Goal: Information Seeking & Learning: Learn about a topic

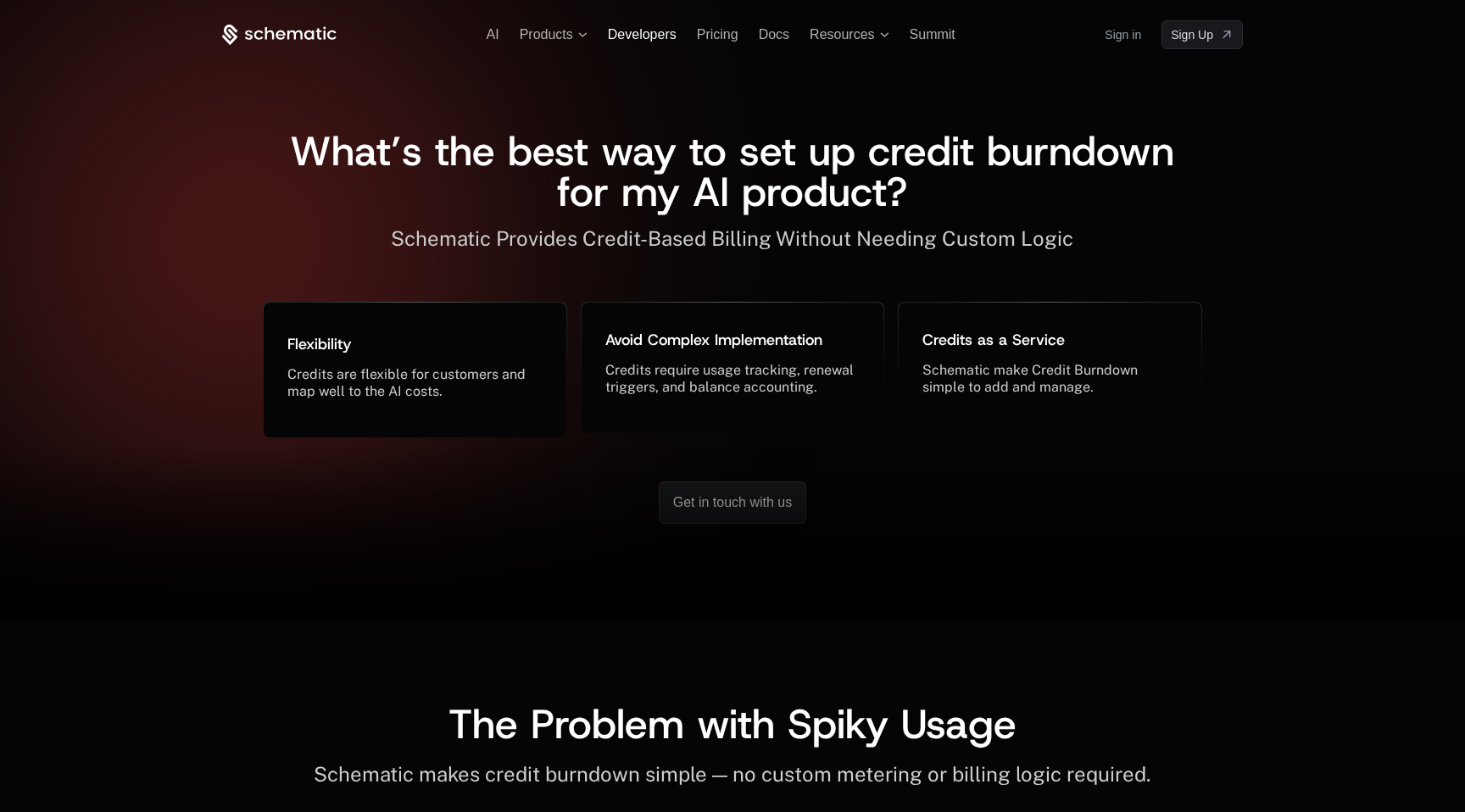
click at [619, 37] on span "Developers" at bounding box center [642, 34] width 69 height 15
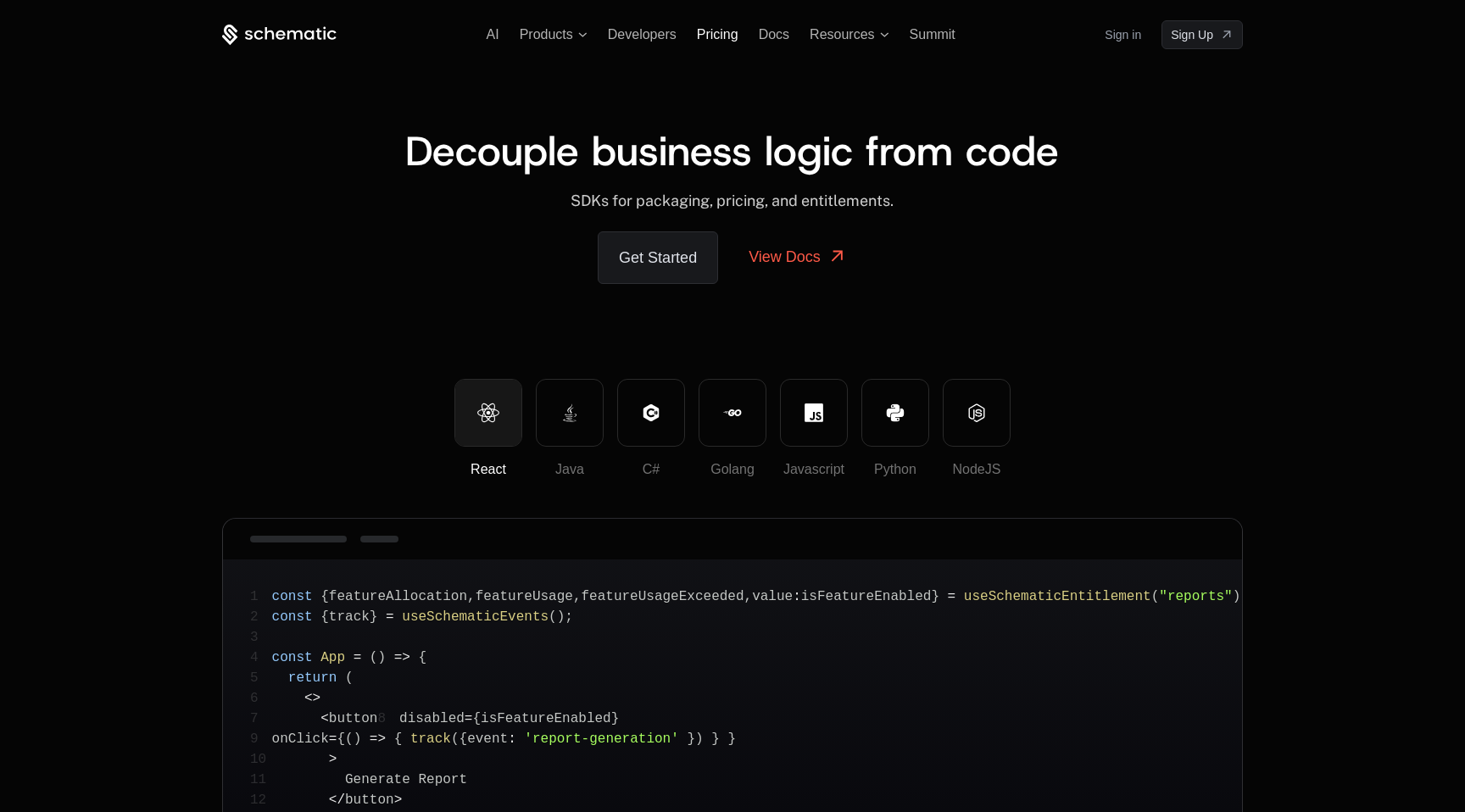
click at [726, 37] on span "Pricing" at bounding box center [717, 34] width 42 height 15
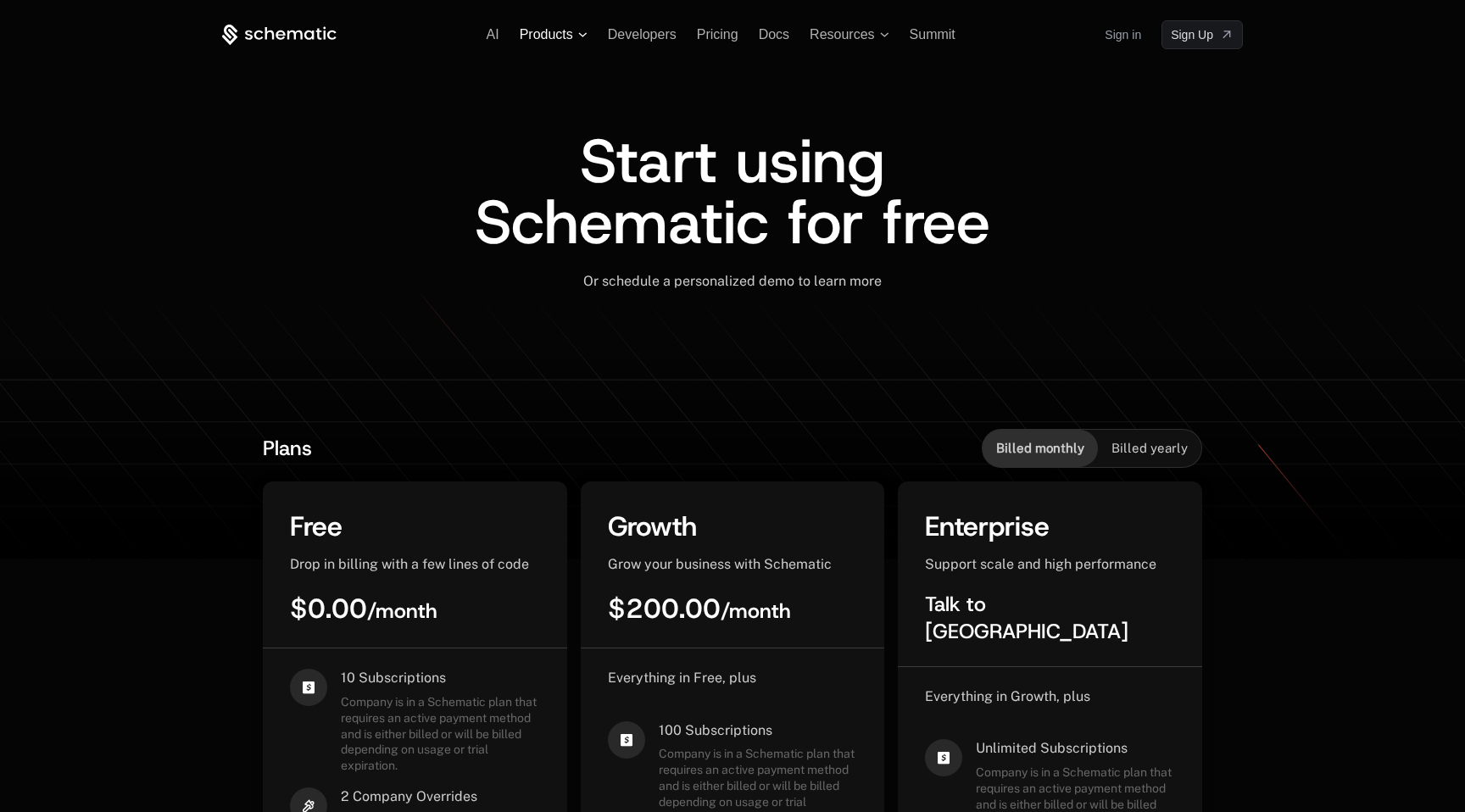
click at [562, 31] on span "Products" at bounding box center [546, 35] width 53 height 16
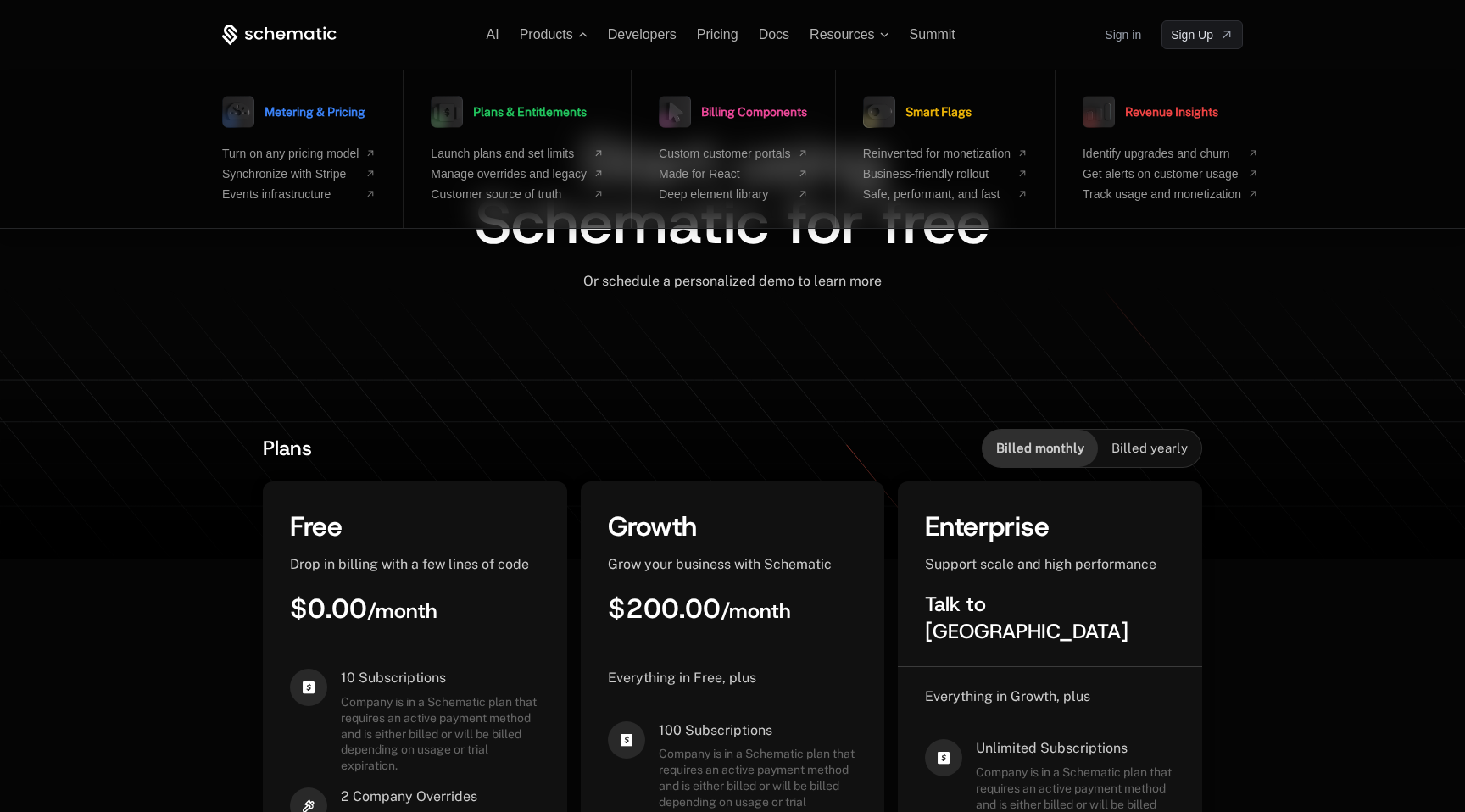
click at [509, 30] on ul "AI Products Metering & Pricing Turn on any pricing model Synchronize with Strip…" at bounding box center [721, 35] width 468 height 16
click at [499, 30] on ul "AI Products Metering & Pricing Turn on any pricing model Synchronize with Strip…" at bounding box center [721, 35] width 468 height 16
click at [555, 154] on span "Launch plans and set limits" at bounding box center [508, 153] width 156 height 14
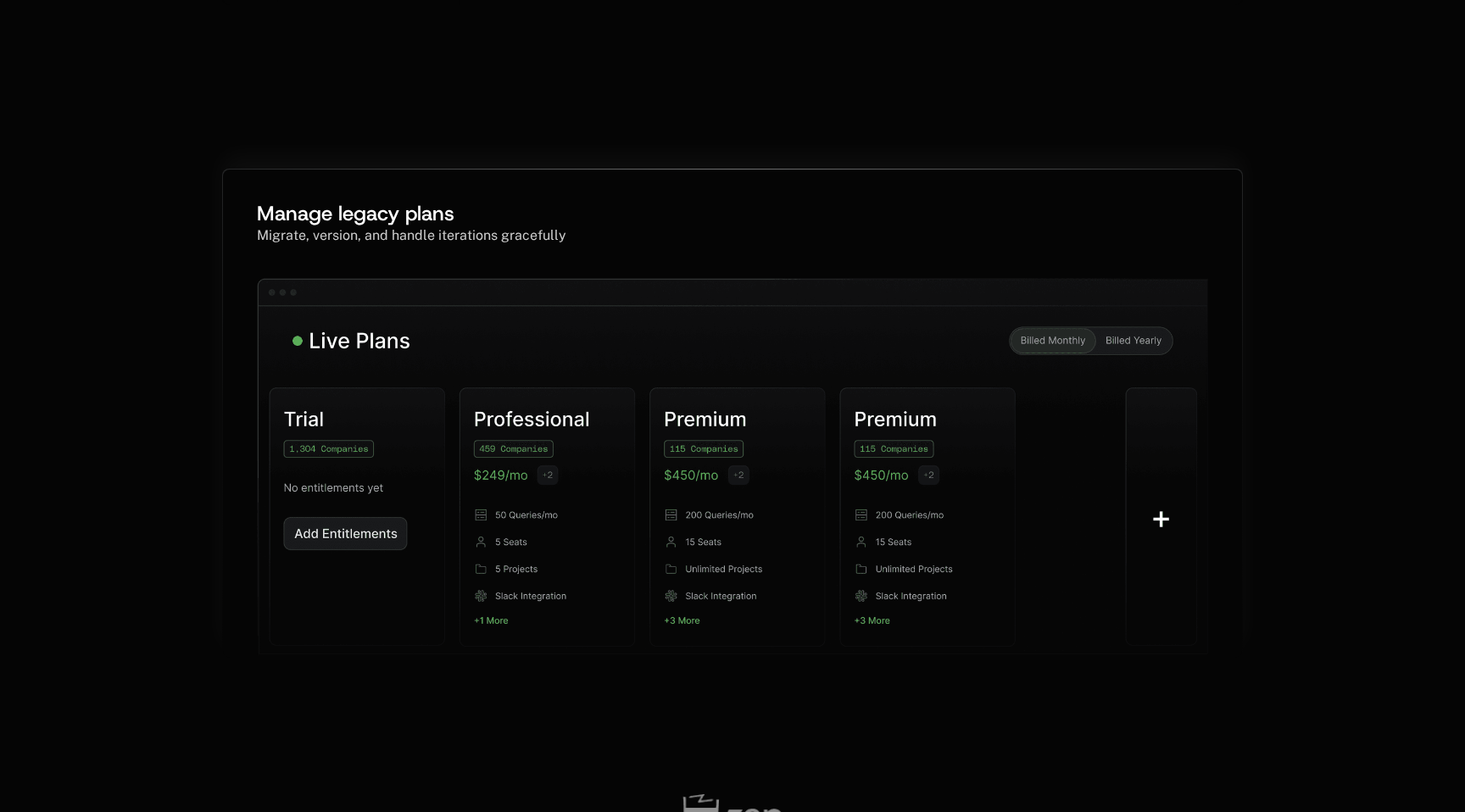
scroll to position [807, 0]
click at [1315, 168] on div "Manage legacy plans Migrate, version, and handle iterations gracefully" at bounding box center [732, 417] width 1465 height 626
click at [1249, 163] on div "Manage legacy plans Migrate, version, and handle iterations gracefully" at bounding box center [732, 417] width 1465 height 626
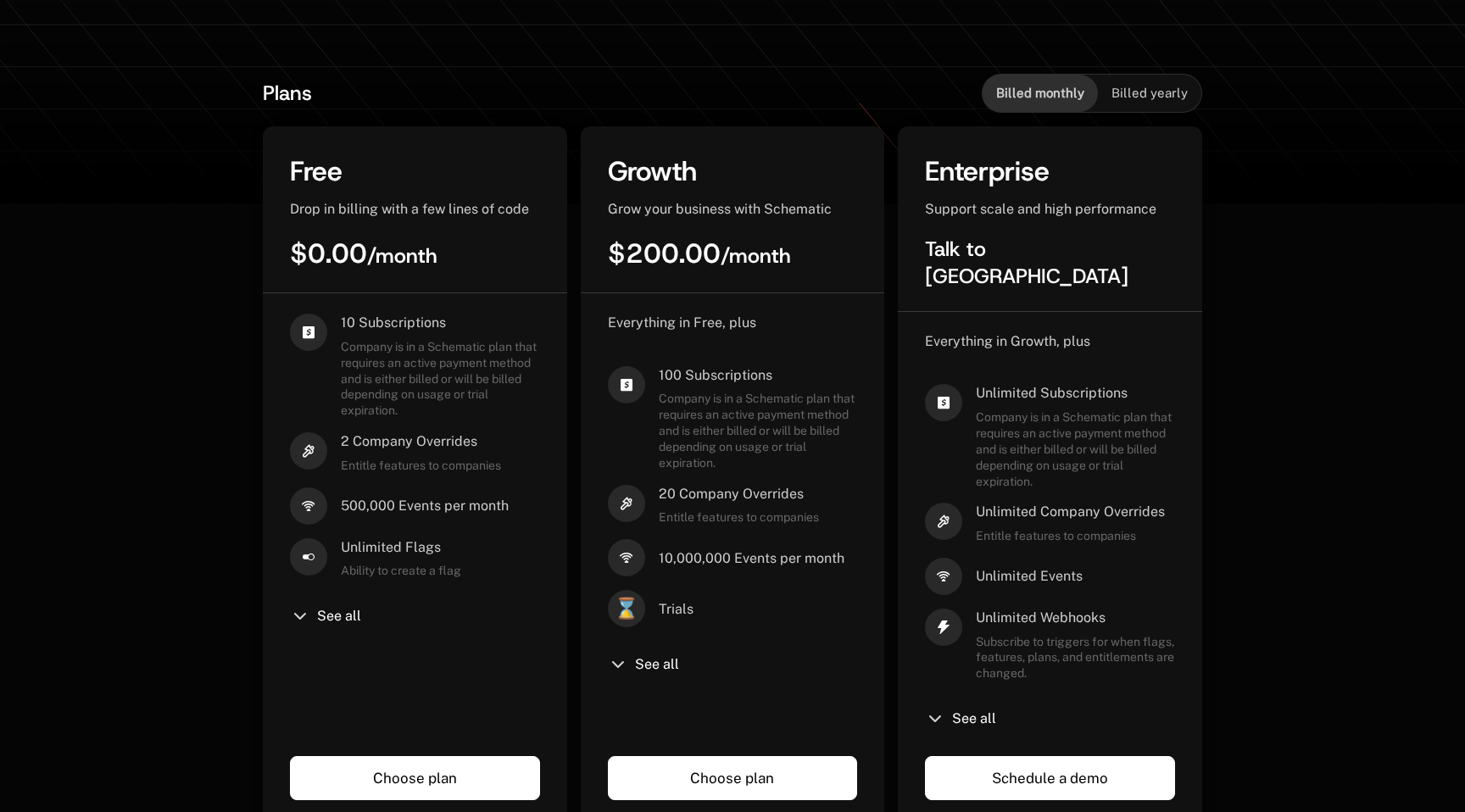
scroll to position [353, 0]
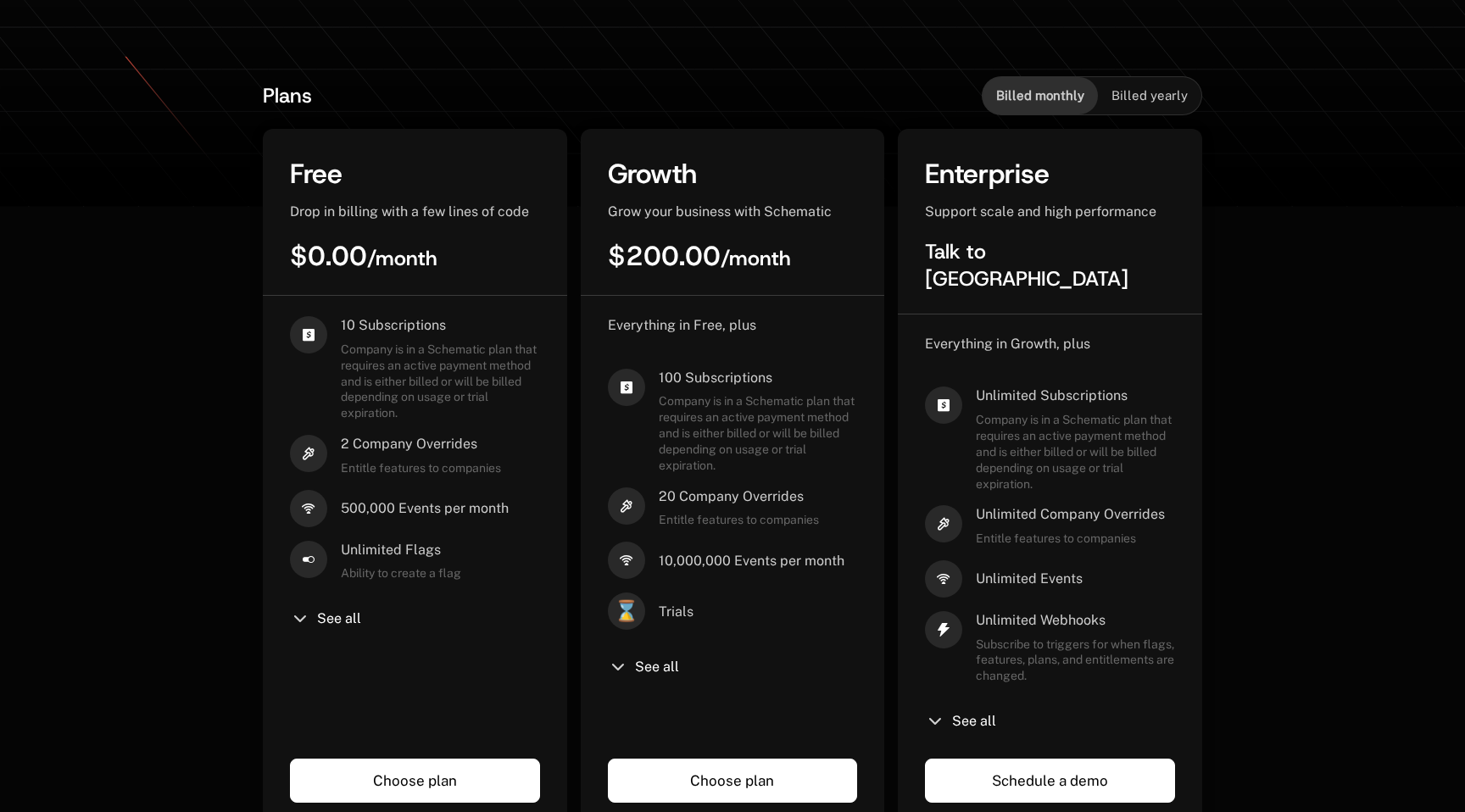
click at [1130, 88] on span "Billed yearly" at bounding box center [1149, 95] width 77 height 17
click at [1030, 84] on div "Billed monthly" at bounding box center [1039, 95] width 116 height 37
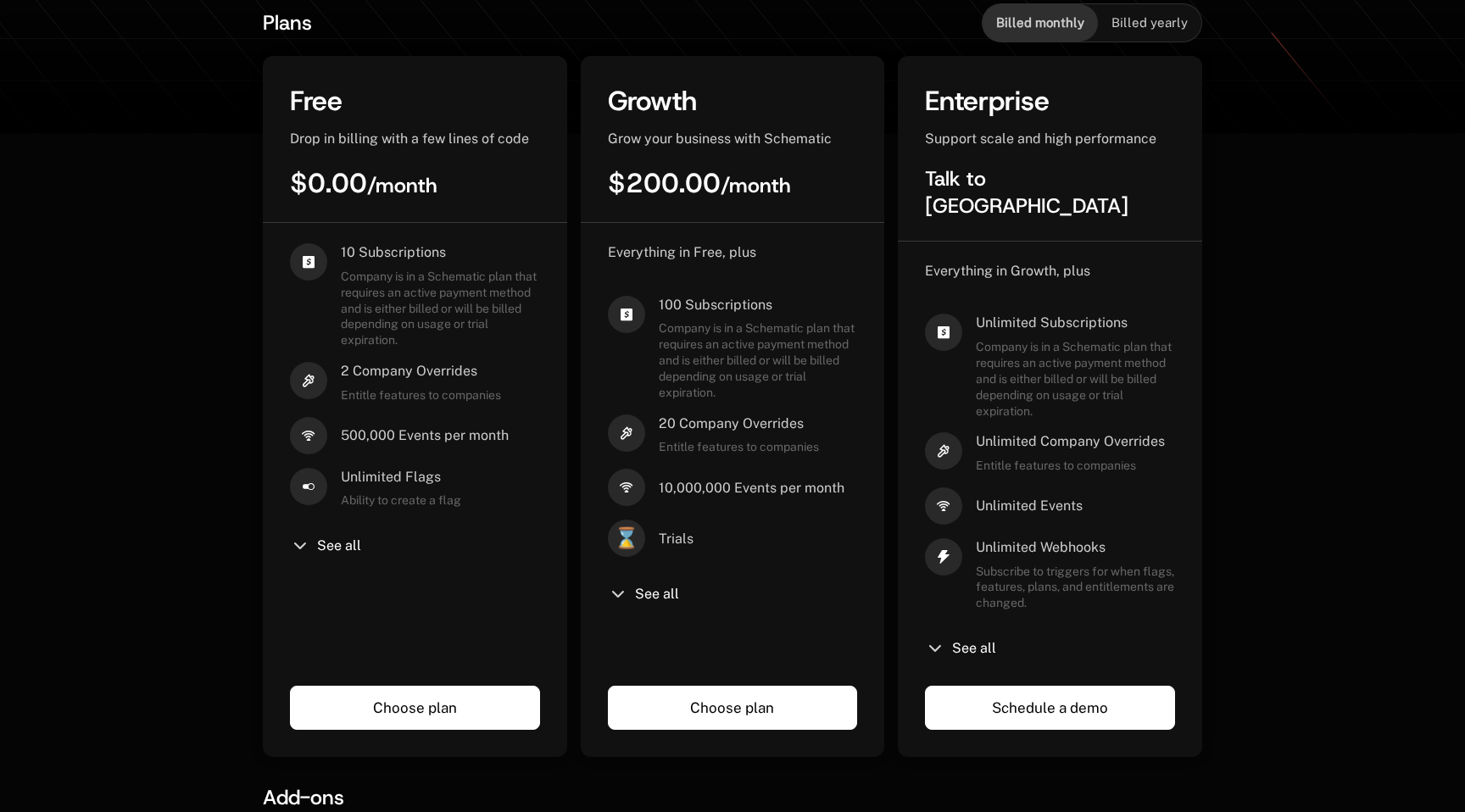
scroll to position [0, 0]
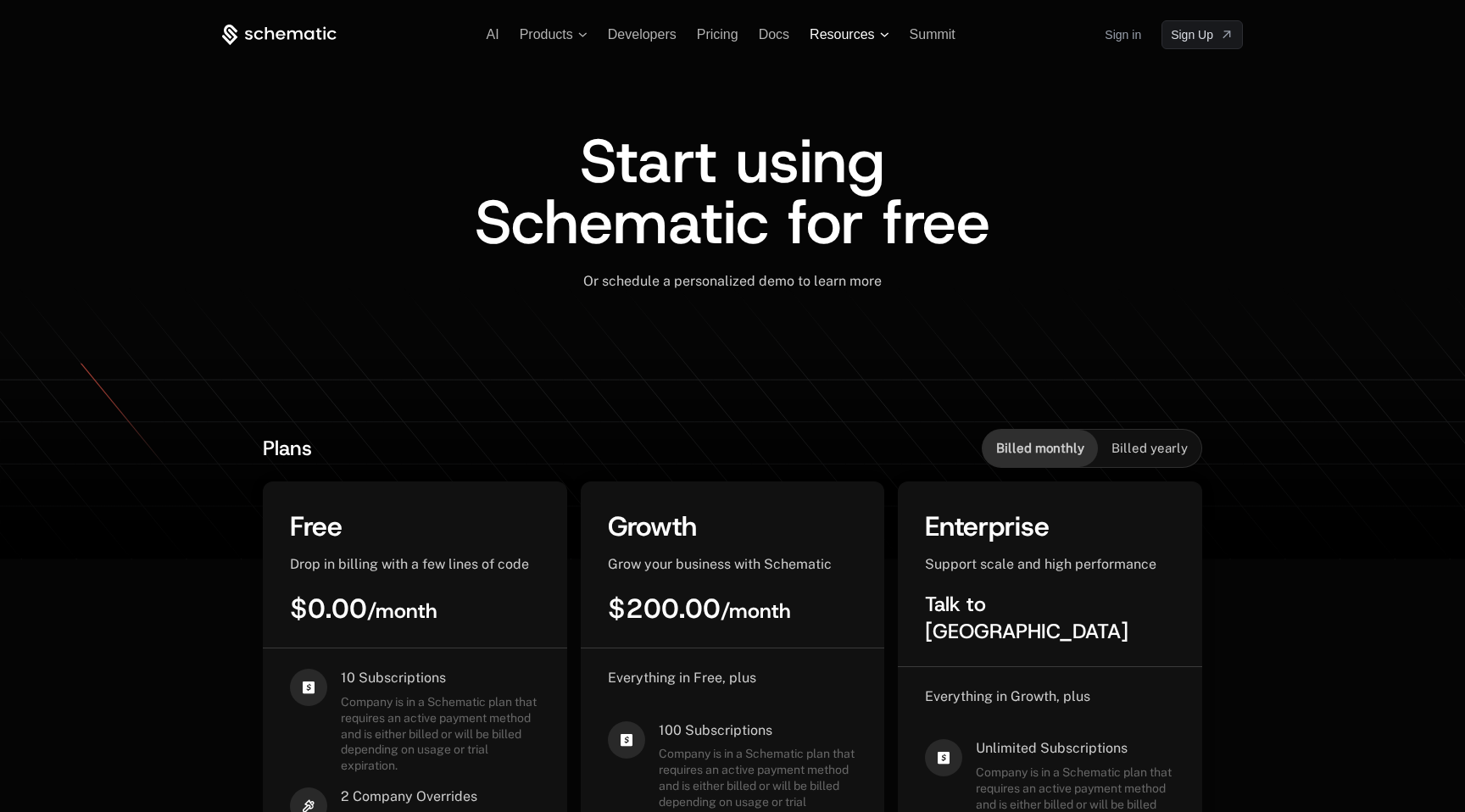
click at [848, 37] on span "Resources" at bounding box center [841, 35] width 64 height 16
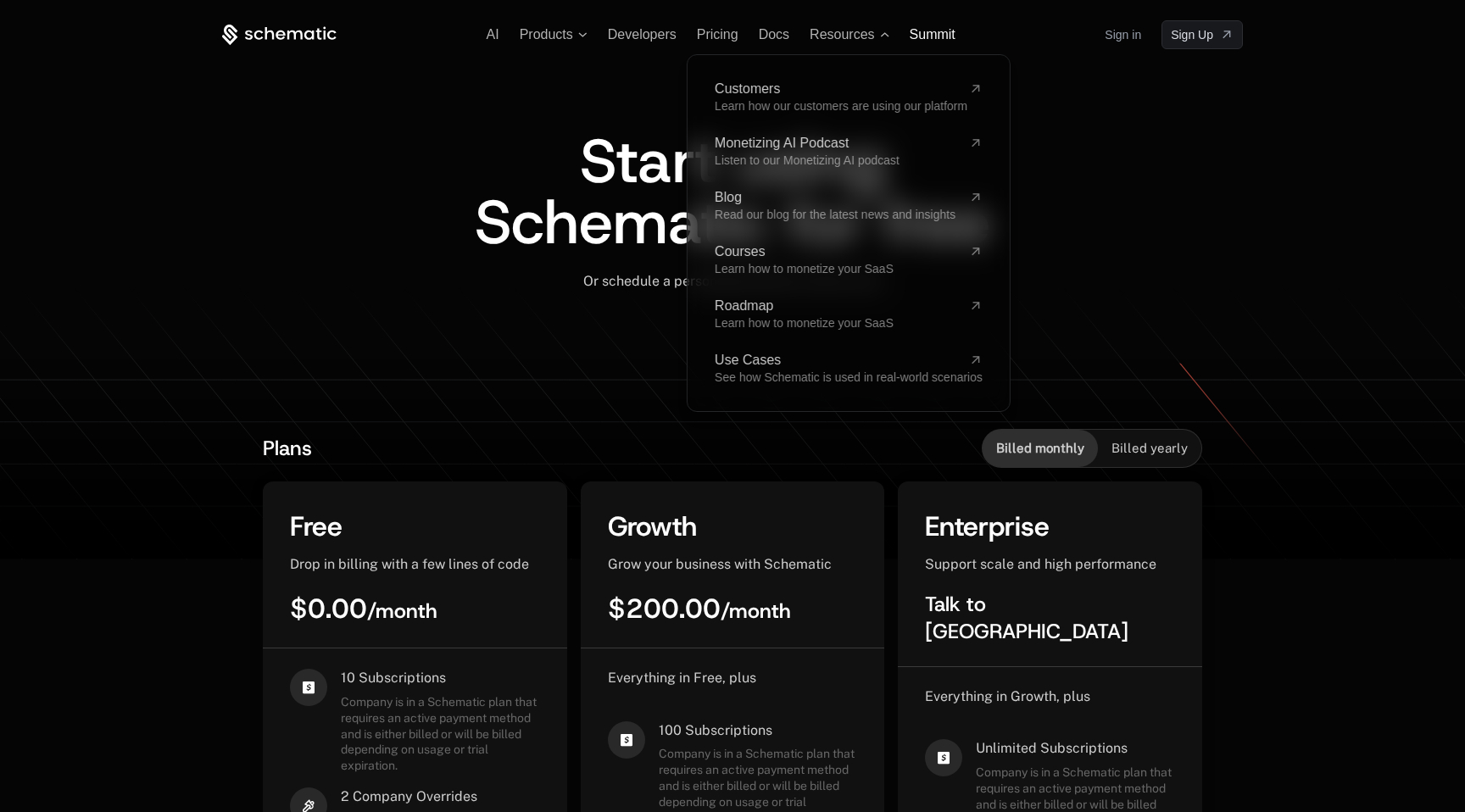
click at [916, 29] on span "Summit" at bounding box center [932, 34] width 46 height 15
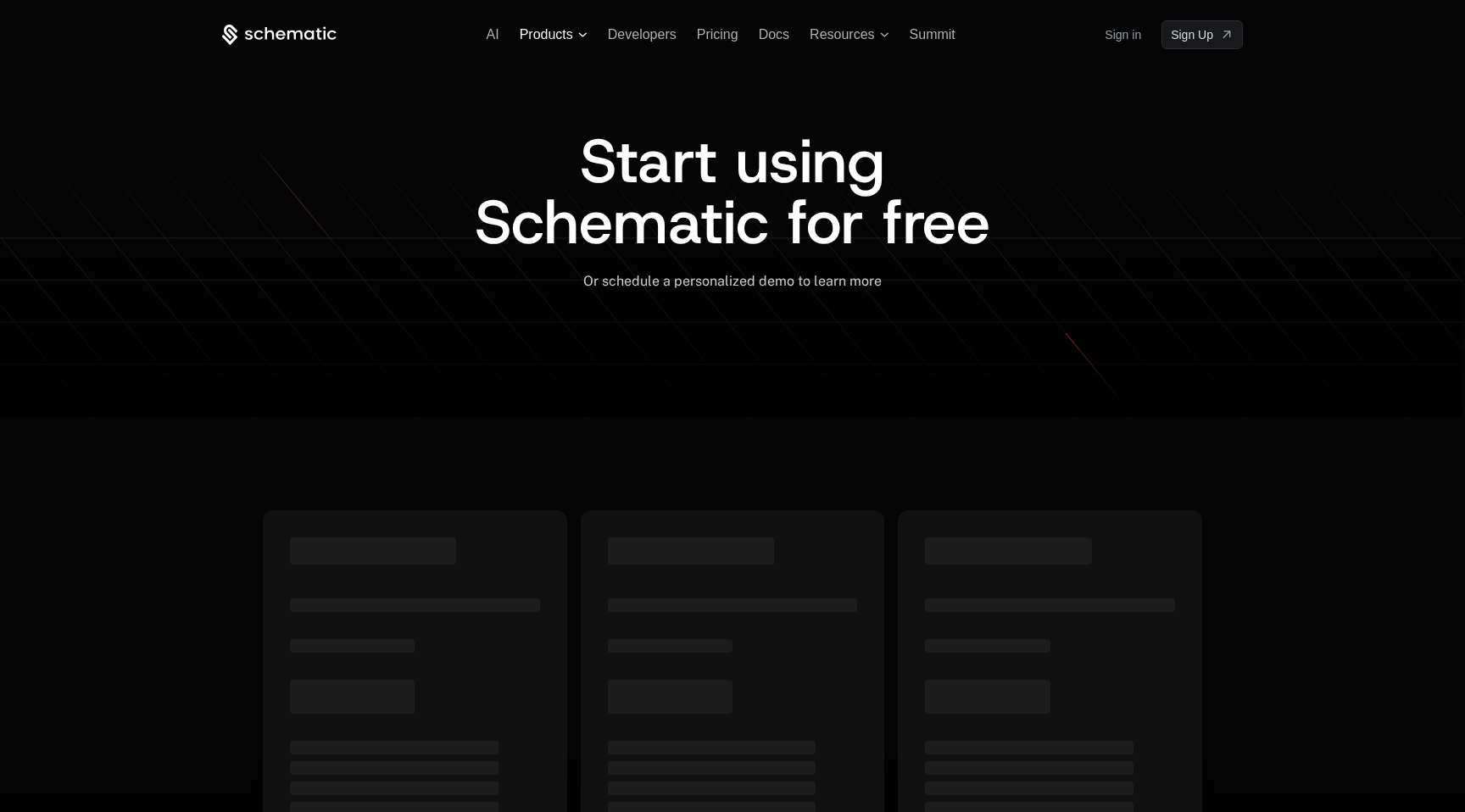
click at [571, 36] on span "Products" at bounding box center [546, 35] width 53 height 16
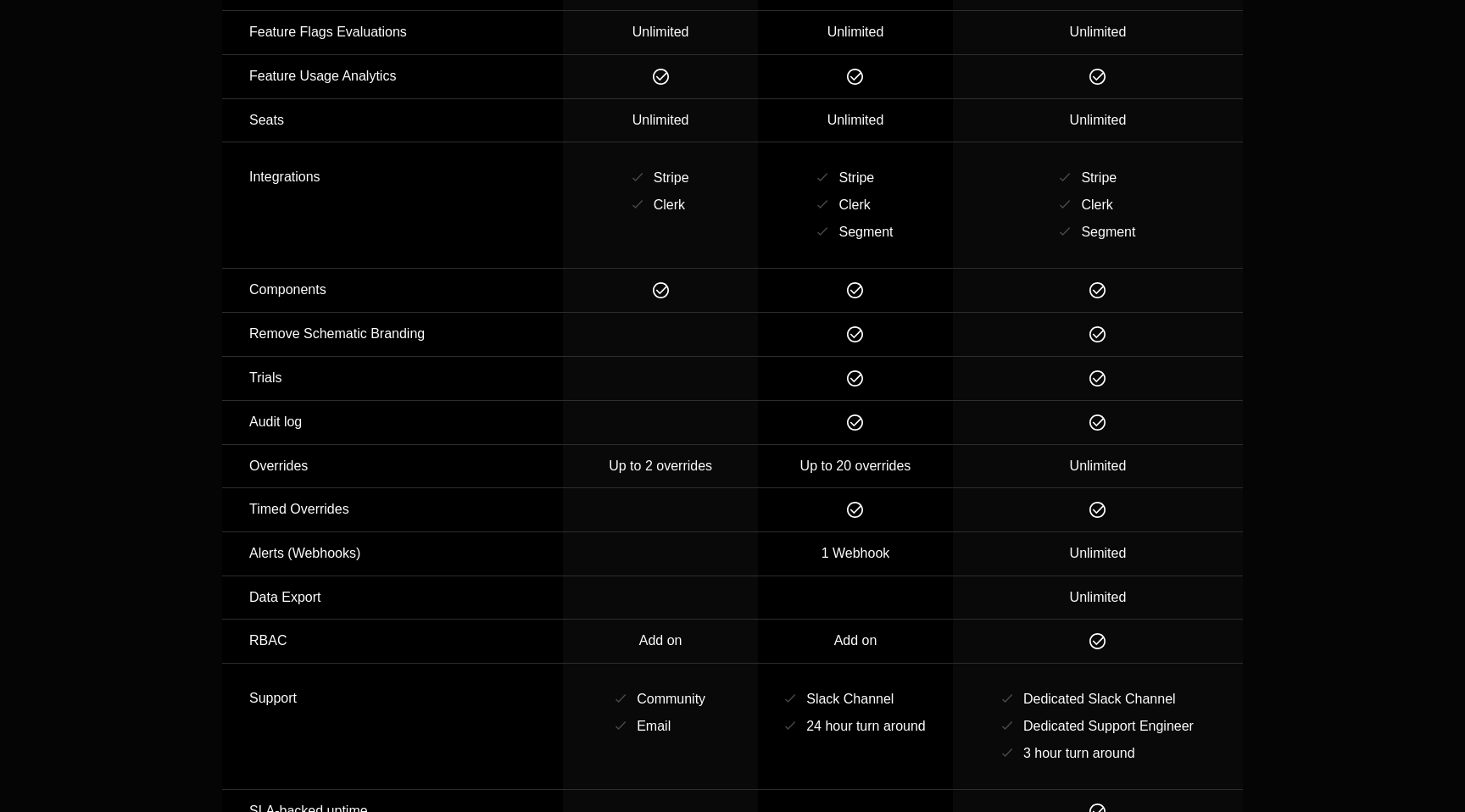
scroll to position [2164, 0]
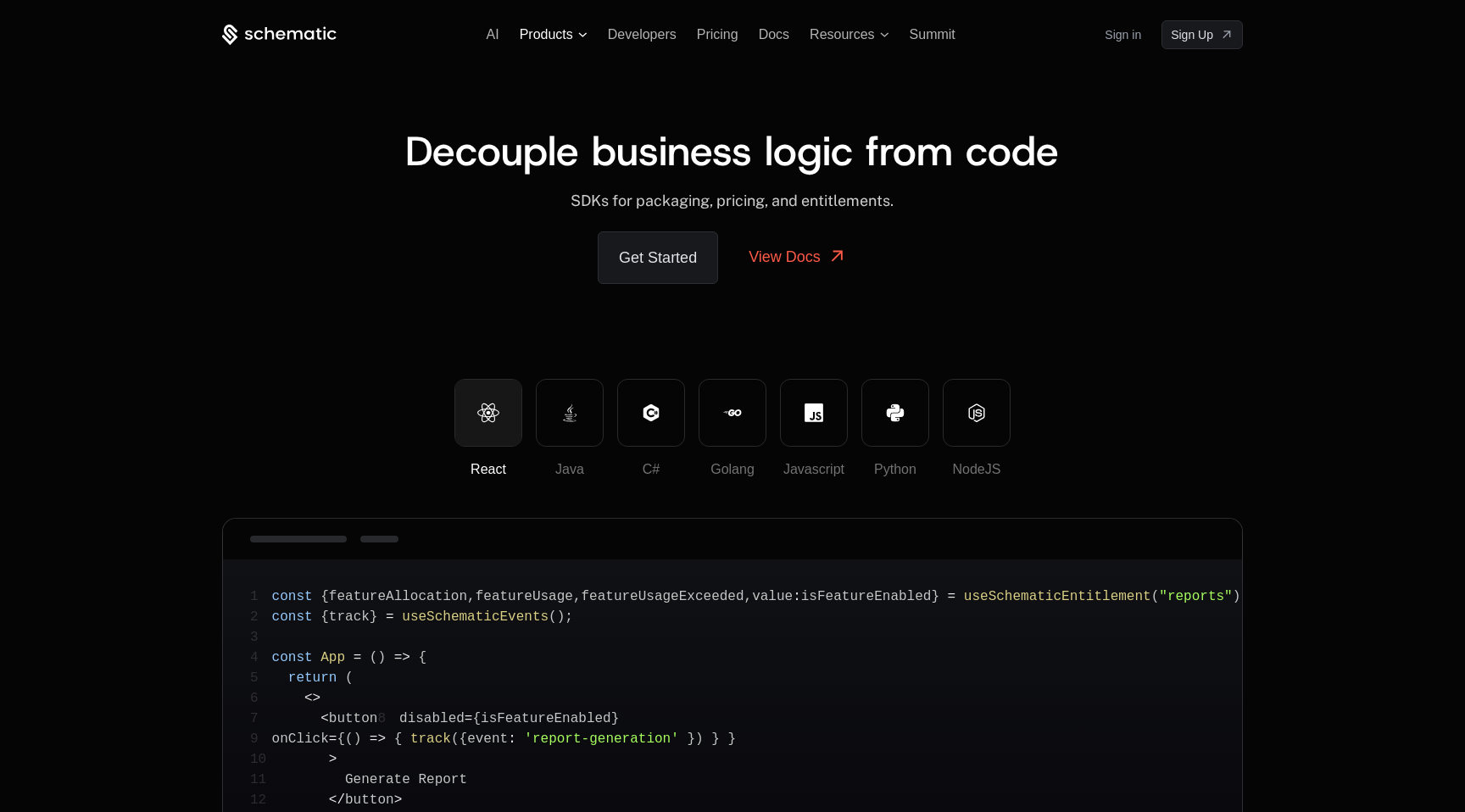
click at [577, 30] on span "Products" at bounding box center [554, 35] width 68 height 16
